Goal: Task Accomplishment & Management: Manage account settings

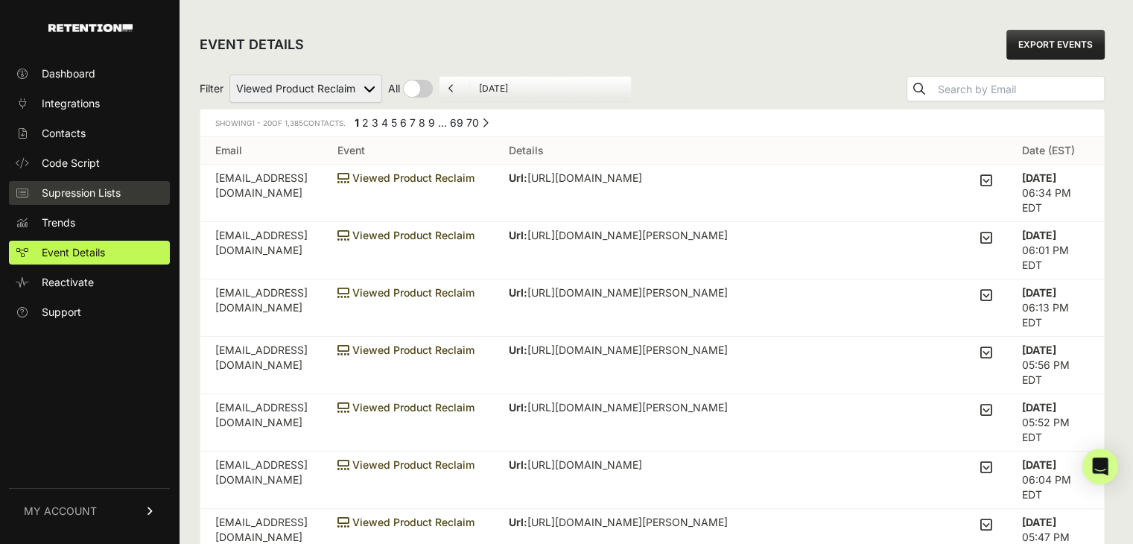
click at [87, 197] on span "Supression Lists" at bounding box center [81, 193] width 79 height 15
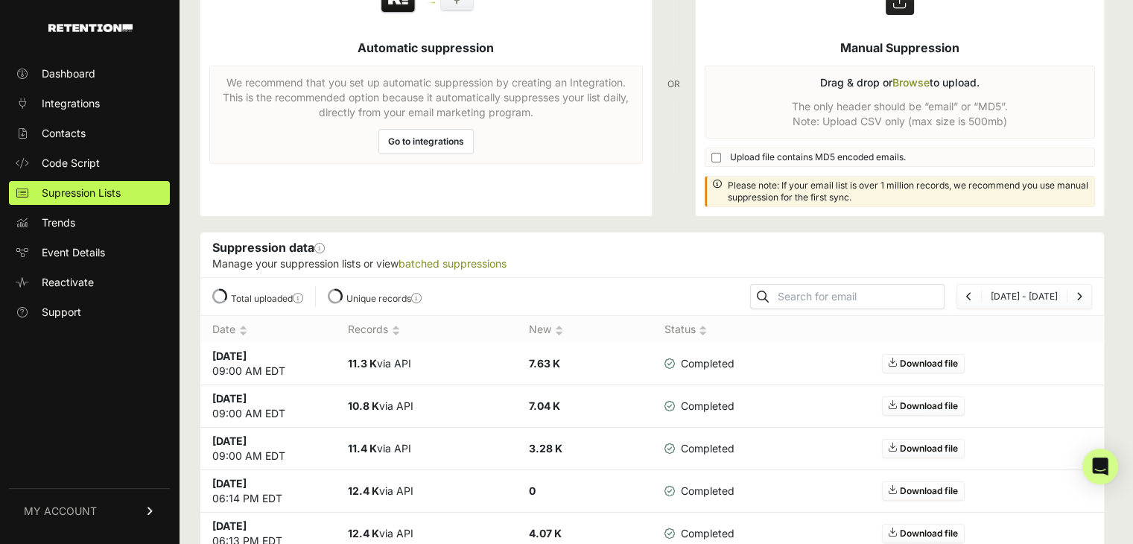
scroll to position [224, 0]
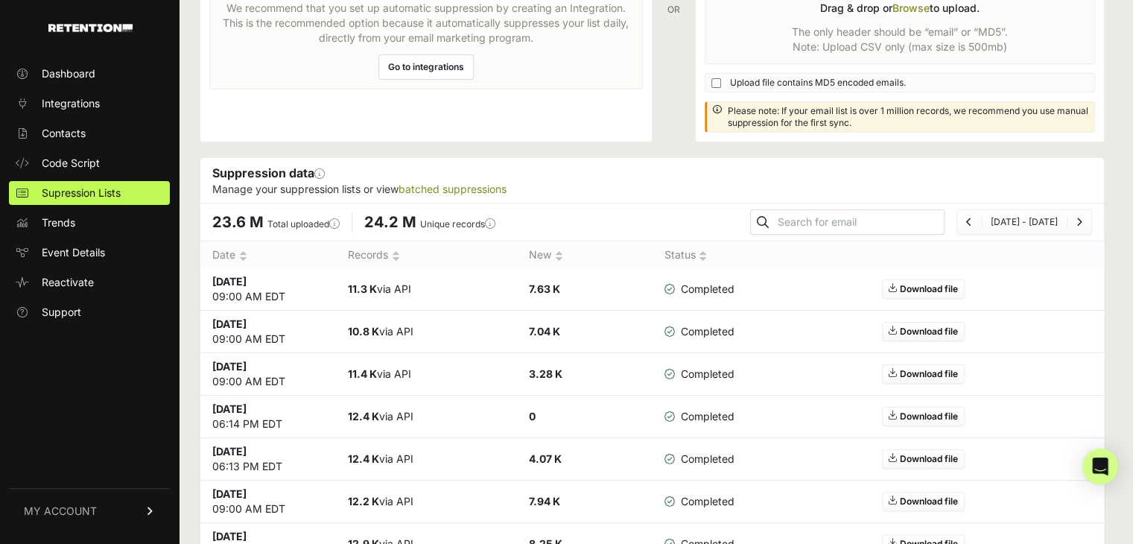
click at [57, 421] on div "Dashboard Integrations Contacts Code Script Supression Lists Trends Event Detai…" at bounding box center [89, 294] width 179 height 495
